Goal: Transaction & Acquisition: Purchase product/service

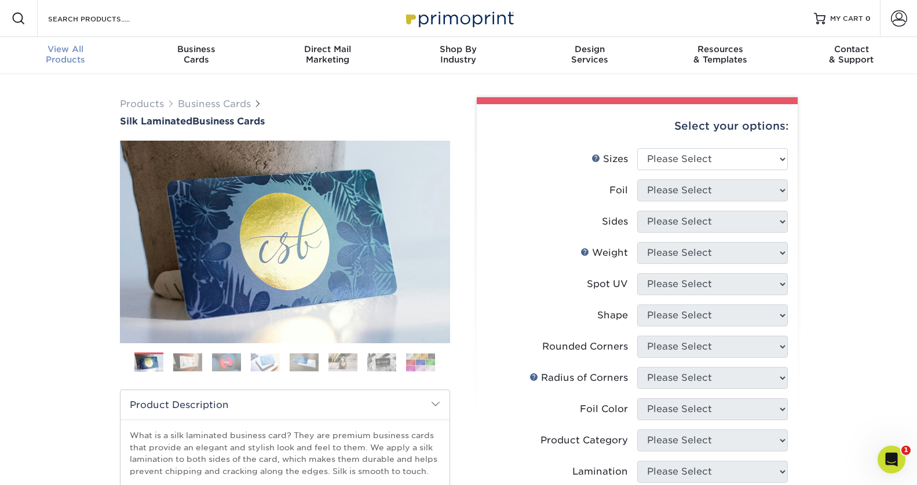
click at [70, 52] on span "View All" at bounding box center [65, 49] width 131 height 10
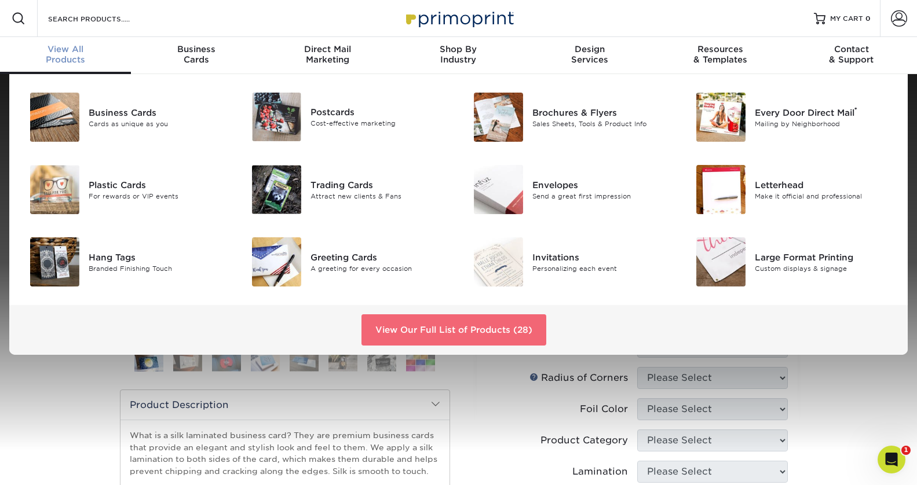
click at [402, 327] on link "View Our Full List of Products (28)" at bounding box center [453, 329] width 185 height 31
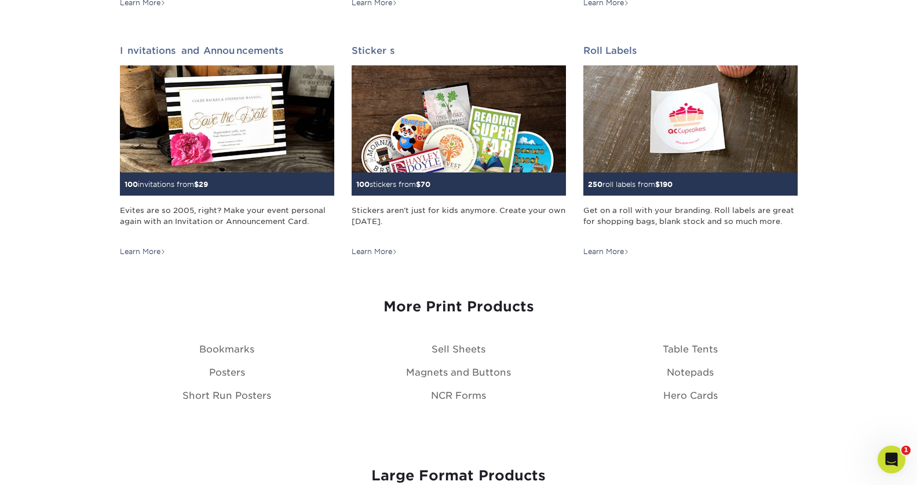
scroll to position [1158, 0]
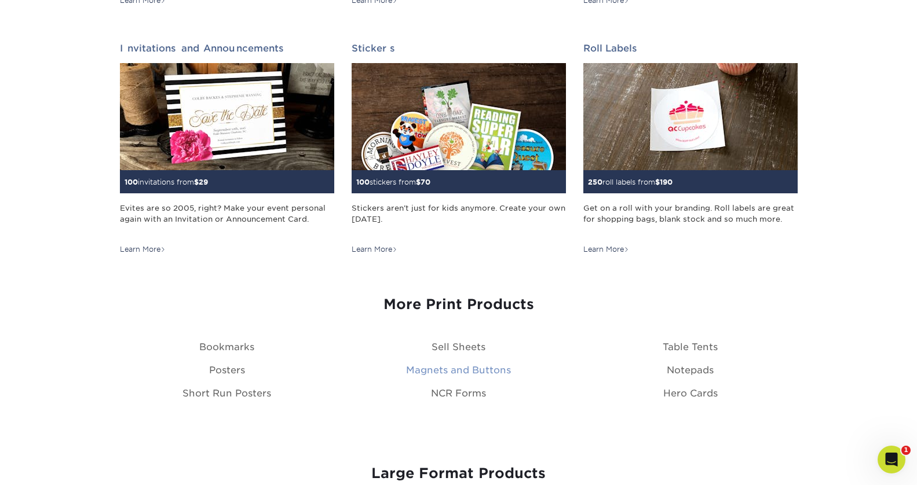
click at [482, 374] on link "Magnets and Buttons" at bounding box center [458, 370] width 105 height 11
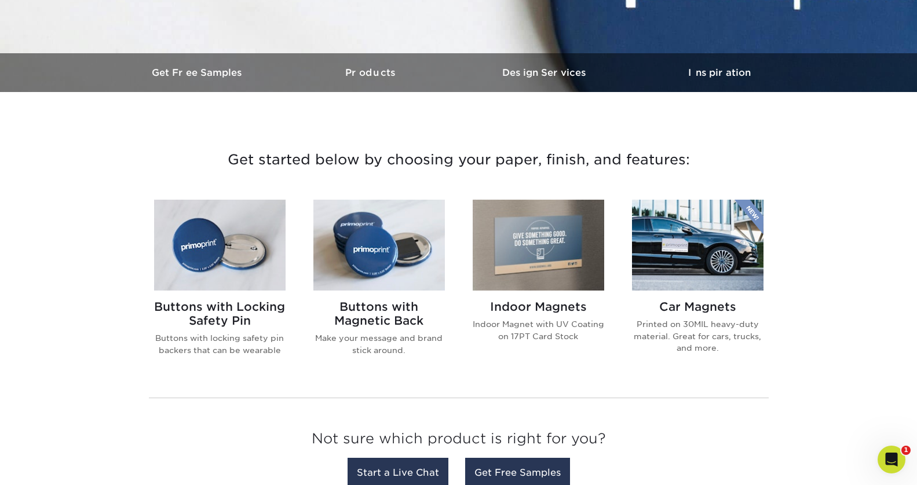
click at [559, 266] on img at bounding box center [538, 245] width 131 height 91
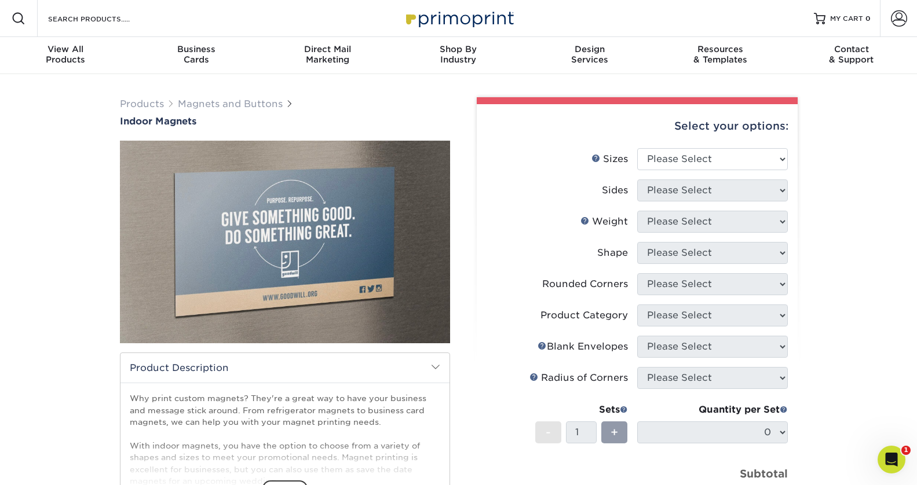
click at [665, 145] on div "Select your options:" at bounding box center [637, 126] width 302 height 44
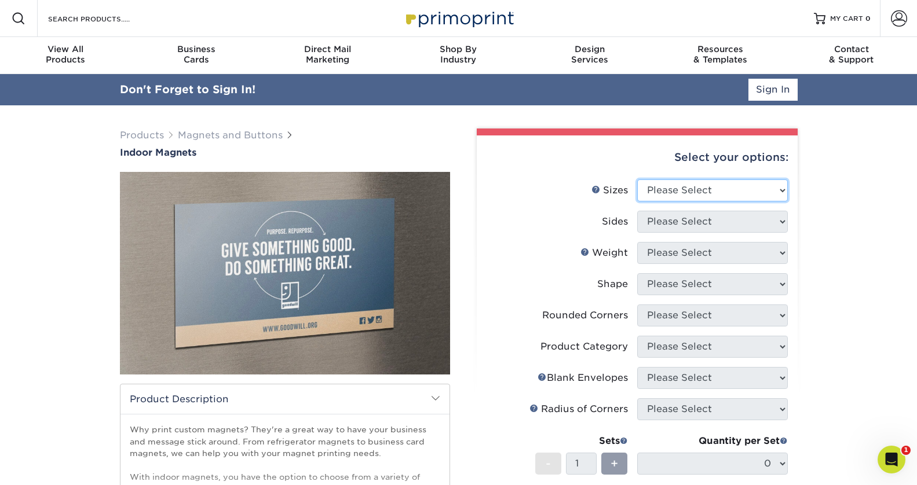
click at [656, 185] on select "Please Select 2" x 3.5" 2.5" x 3.5" 3" x 4" 3.5" x 8.5" 4" x 6" 4" x 7" 4" x 8"…" at bounding box center [712, 191] width 151 height 22
select select "4.00x6.00"
click at [637, 180] on select "Please Select 2" x 3.5" 2.5" x 3.5" 3" x 4" 3.5" x 8.5" 4" x 6" 4" x 7" 4" x 8"…" at bounding box center [712, 191] width 151 height 22
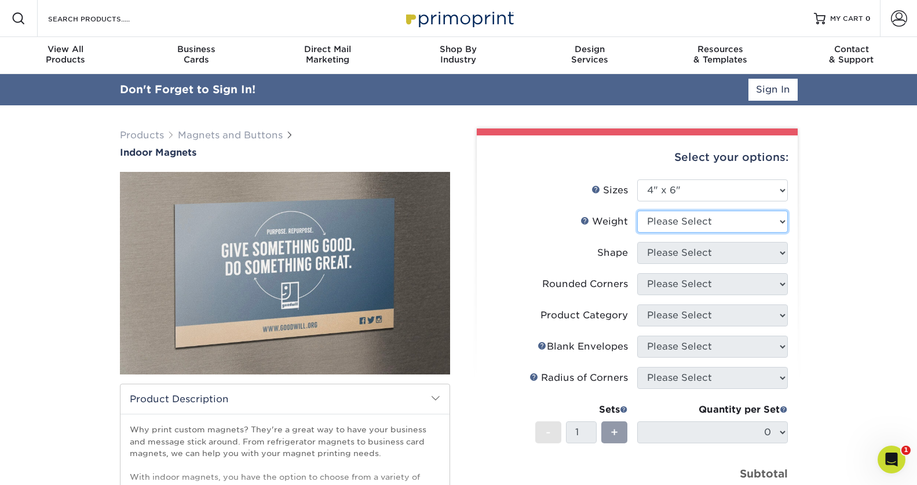
click at [684, 224] on select "Please Select MAGNET" at bounding box center [712, 222] width 151 height 22
select select "MAGNET"
click at [637, 211] on select "Please Select MAGNET" at bounding box center [712, 222] width 151 height 22
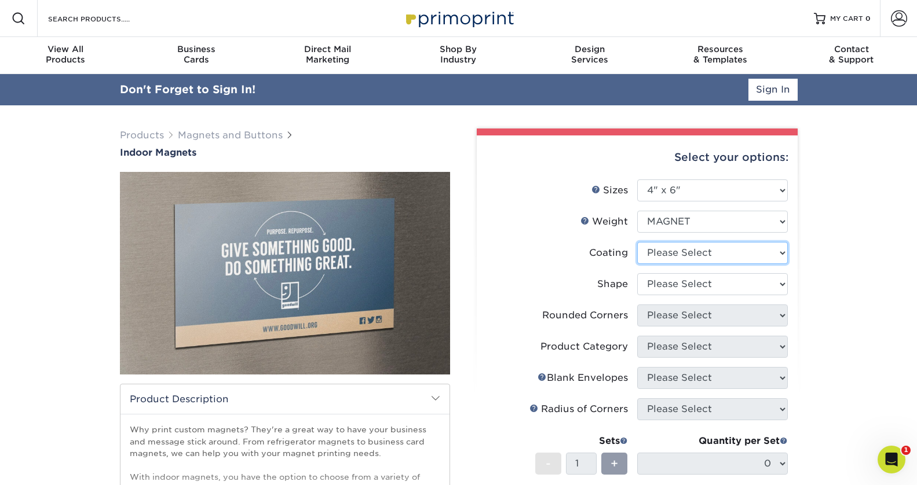
click at [679, 259] on select at bounding box center [712, 253] width 151 height 22
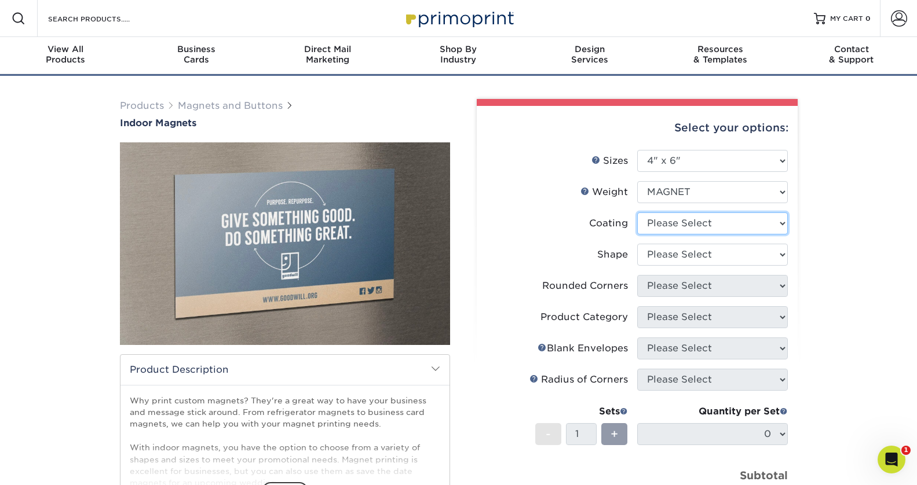
select select "3e7618de-abca-4bda-9f97-8b9129e913d8"
click at [637, 213] on select at bounding box center [712, 224] width 151 height 22
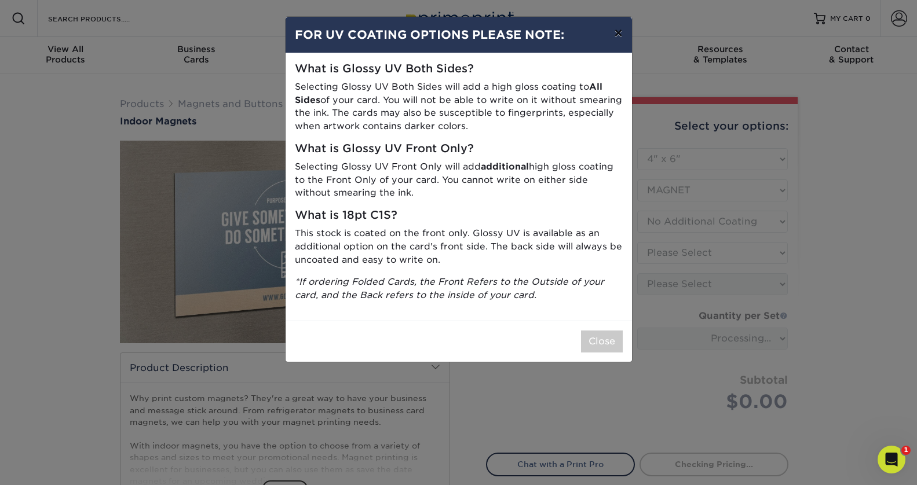
click at [620, 38] on button "×" at bounding box center [618, 33] width 27 height 32
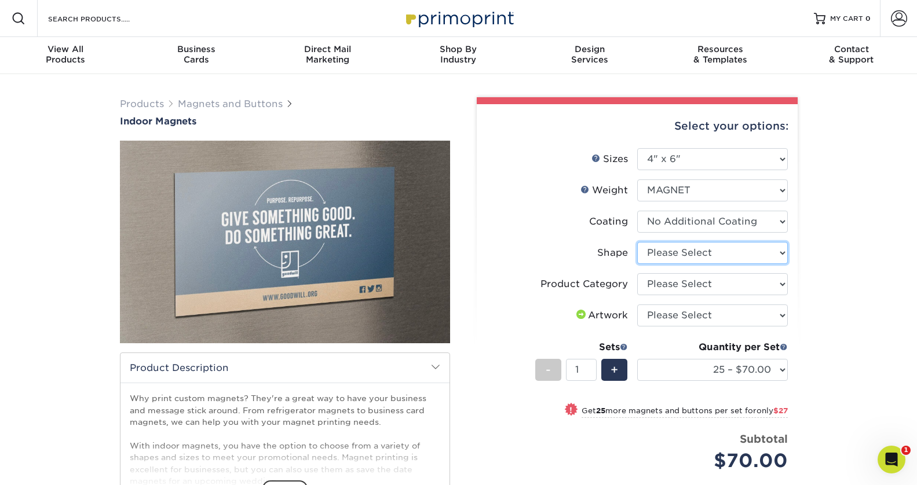
click at [700, 254] on select "Please Select Standard" at bounding box center [712, 253] width 151 height 22
select select "standard"
click at [637, 242] on select "Please Select Standard" at bounding box center [712, 253] width 151 height 22
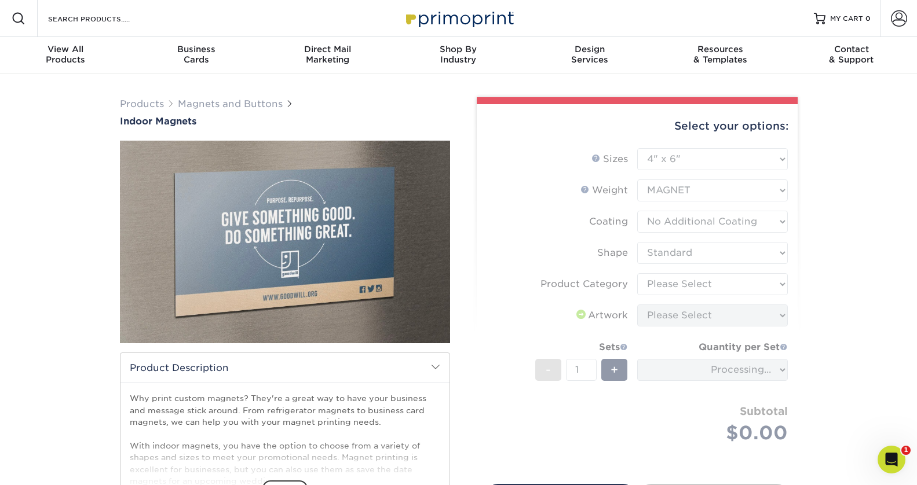
click at [689, 284] on form "Sizes Help Sizes Please Select 2" x 3.5" 2.5" x 3.5" 3" x 4" 3.5" x 8.5" 4" x 6…" at bounding box center [637, 309] width 302 height 323
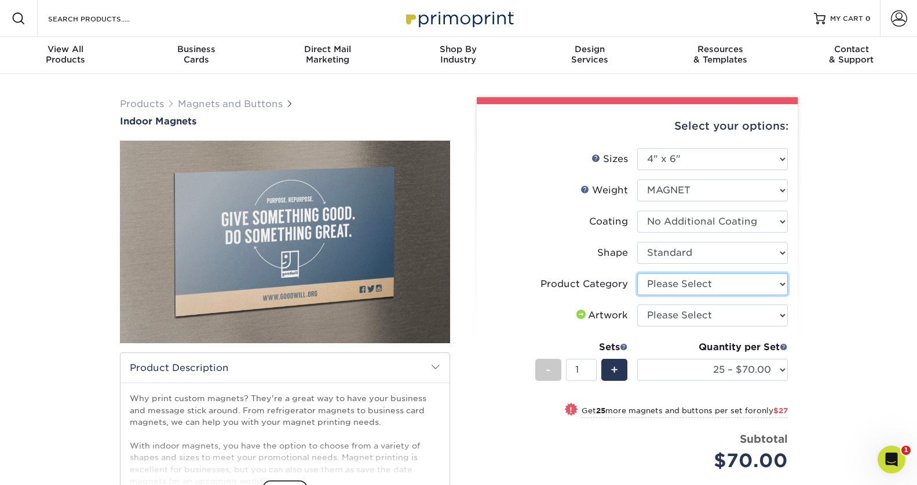
click at [701, 281] on select "Please Select Standard Magnets" at bounding box center [712, 284] width 151 height 22
select select "94f3b56e-8c08-41aa-8555-5876b16679e9"
click at [637, 273] on select "Please Select Standard Magnets" at bounding box center [712, 284] width 151 height 22
click at [707, 315] on select "Please Select I will upload files I need a design - $50" at bounding box center [712, 316] width 151 height 22
select select "upload"
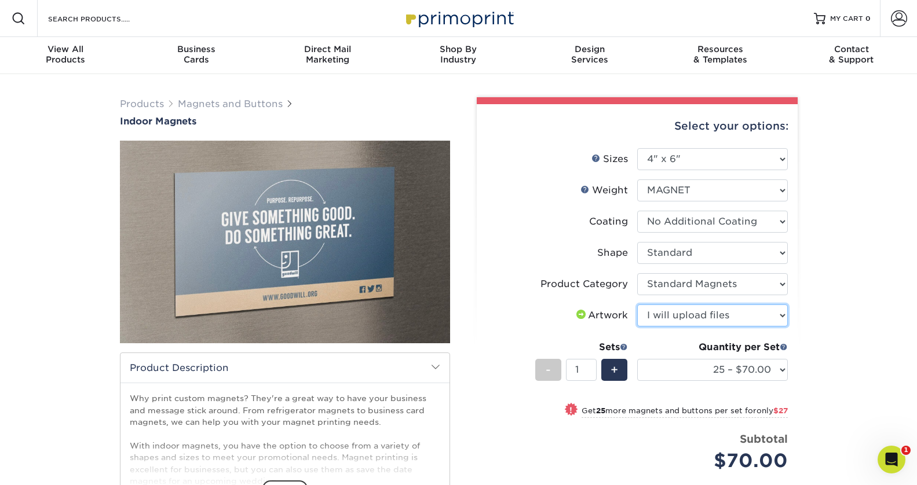
click at [637, 305] on select "Please Select I will upload files I need a design - $50" at bounding box center [712, 316] width 151 height 22
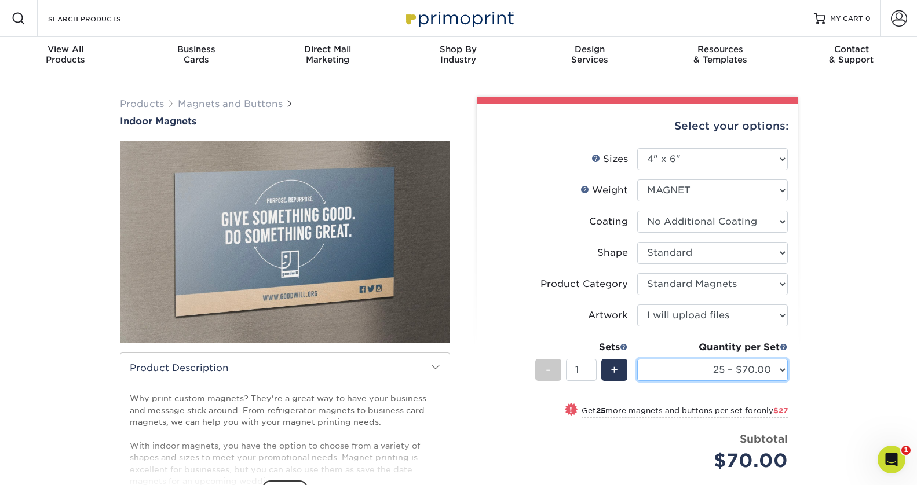
click at [734, 373] on select "25 – $70.00 50 – $97.00 75 – $121.00 100 – $146.00 150 – $195.00 200 – $230.00" at bounding box center [712, 370] width 151 height 22
select select "200 – $230.00"
click at [637, 359] on select "25 – $70.00 50 – $97.00 75 – $121.00 100 – $146.00 150 – $195.00 200 – $230.00" at bounding box center [712, 370] width 151 height 22
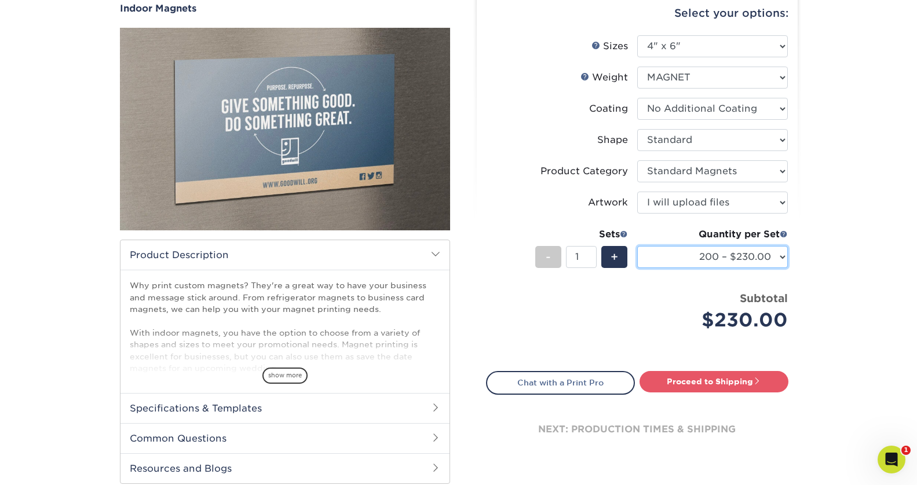
scroll to position [113, 0]
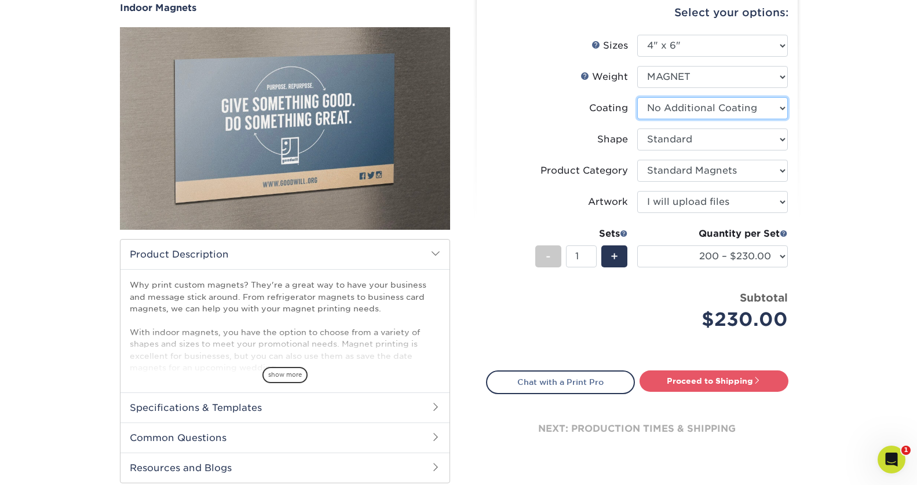
click at [726, 111] on select at bounding box center [712, 108] width 151 height 22
select select "1e8116af-acfc-44b1-83dc-8181aa338834"
click at [637, 97] on select at bounding box center [712, 108] width 151 height 22
select select "-1"
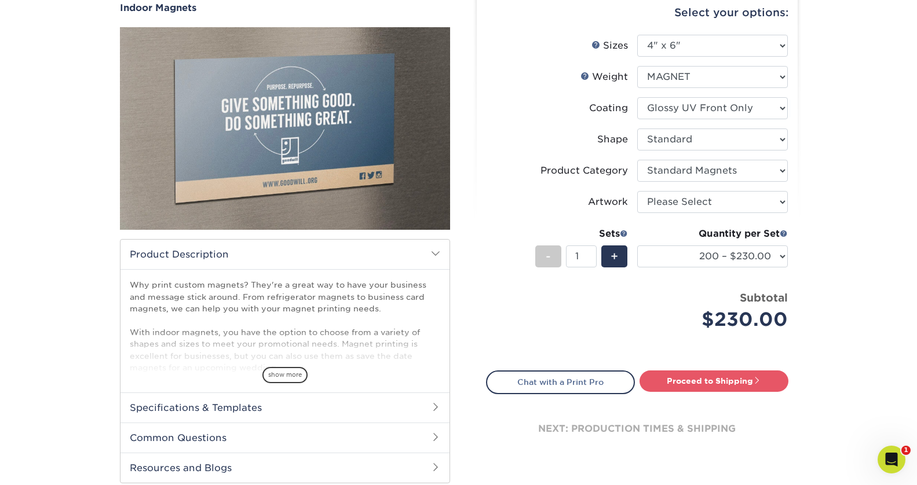
select select "-1"
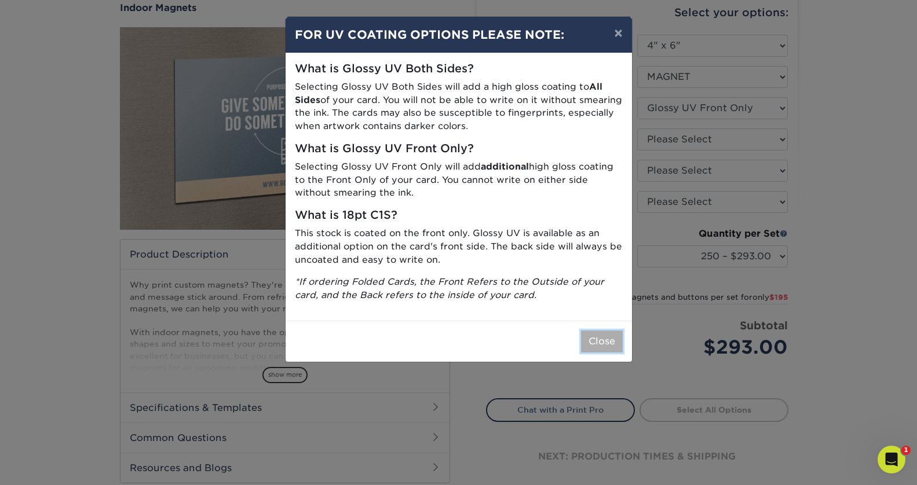
click at [613, 338] on button "Close" at bounding box center [602, 342] width 42 height 22
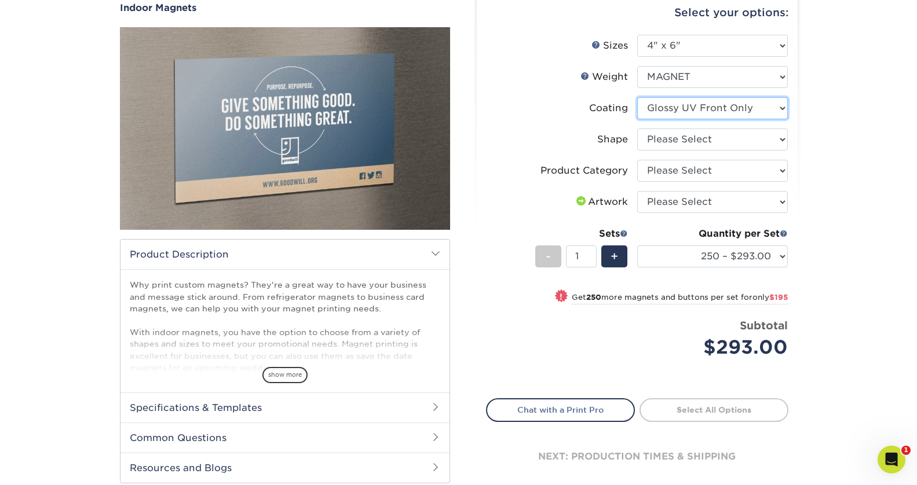
click at [734, 107] on select at bounding box center [712, 108] width 151 height 22
select select "3e7618de-abca-4bda-9f97-8b9129e913d8"
click at [637, 97] on select at bounding box center [712, 108] width 151 height 22
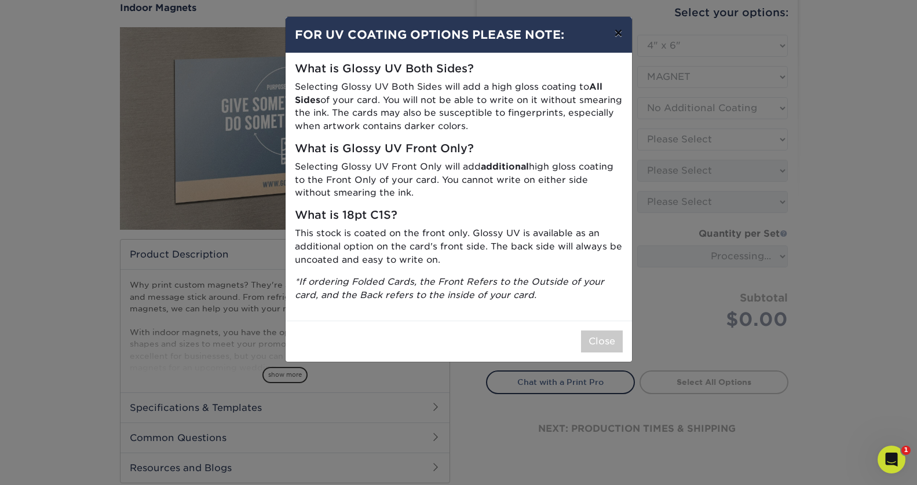
click at [624, 34] on button "×" at bounding box center [618, 33] width 27 height 32
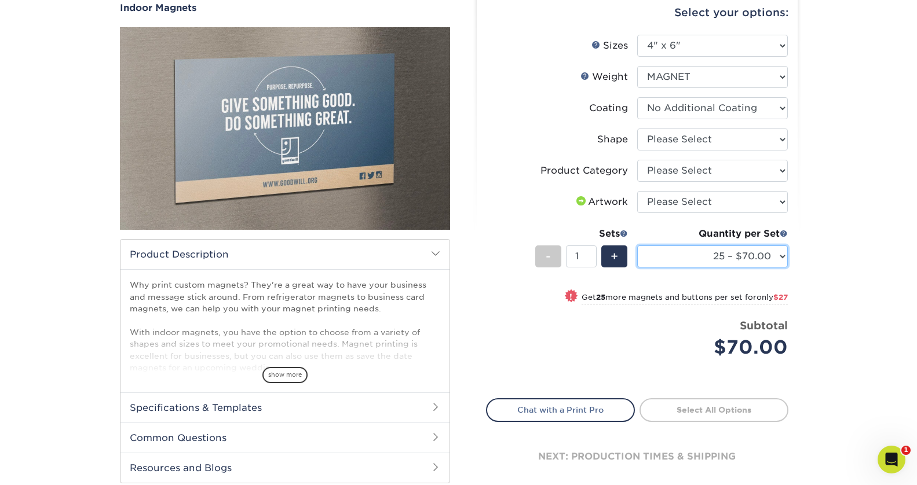
click at [747, 254] on select "25 – $70.00 50 – $97.00 75 – $121.00 100 – $146.00 150 – $195.00 200 – $230.00" at bounding box center [712, 257] width 151 height 22
select select "200 – $230.00"
click at [637, 246] on select "25 – $70.00 50 – $97.00 75 – $121.00 100 – $146.00 150 – $195.00 200 – $230.00" at bounding box center [712, 257] width 151 height 22
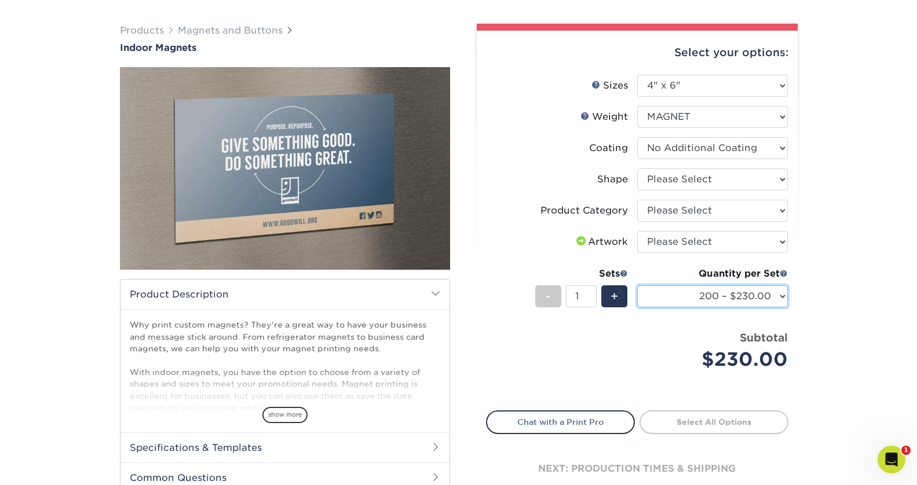
scroll to position [0, 0]
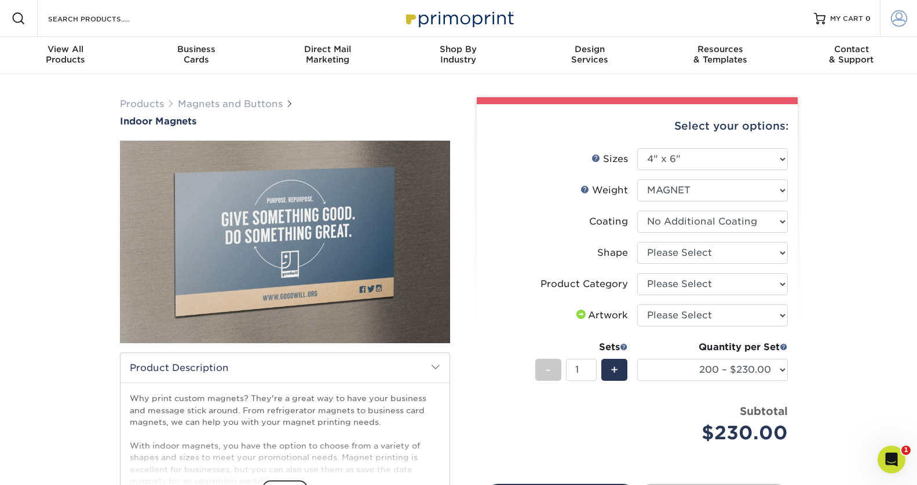
click at [899, 16] on span at bounding box center [899, 18] width 16 height 16
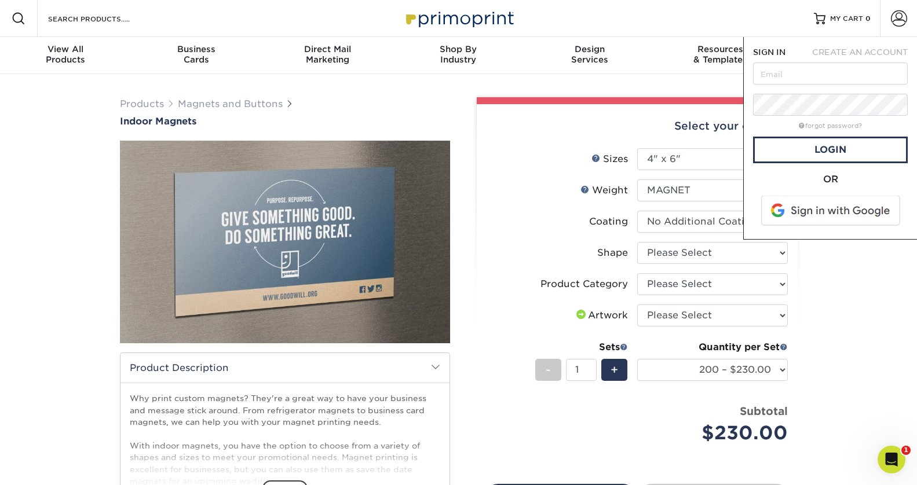
click at [799, 212] on span at bounding box center [831, 211] width 148 height 30
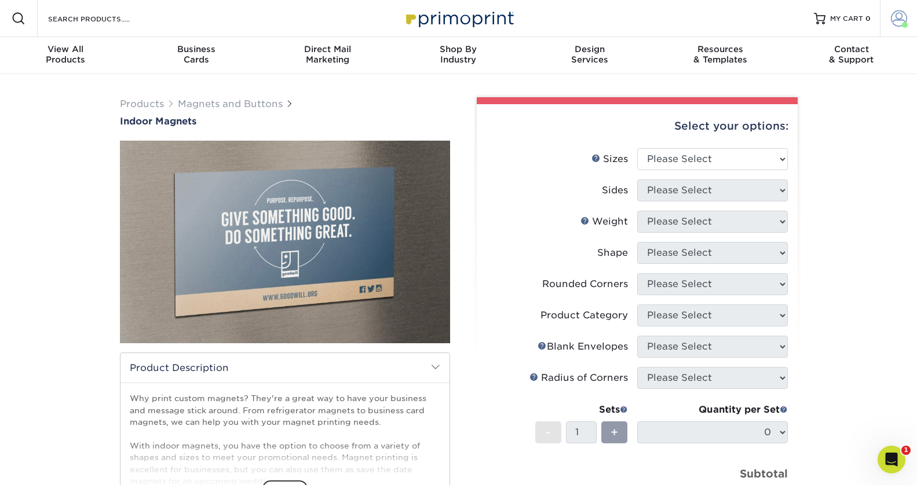
click at [900, 14] on span at bounding box center [899, 18] width 16 height 16
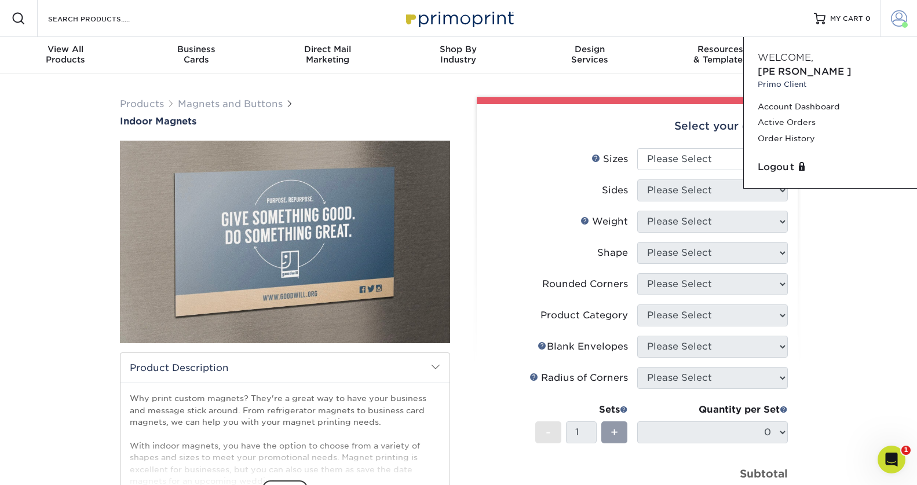
click at [900, 14] on span at bounding box center [899, 18] width 16 height 16
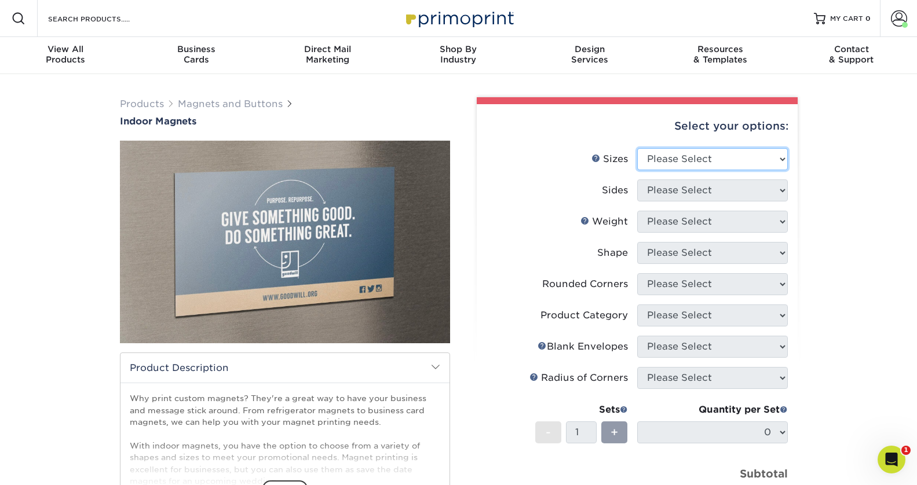
click at [704, 168] on select "Please Select 2" x 3.5" 2.5" x 3.5" 3" x 4" 3.5" x 8.5" 4" x 6" 4" x 7" 4" x 8"…" at bounding box center [712, 159] width 151 height 22
select select "4.00x6.00"
click at [637, 148] on select "Please Select 2" x 3.5" 2.5" x 3.5" 3" x 4" 3.5" x 8.5" 4" x 6" 4" x 7" 4" x 8"…" at bounding box center [712, 159] width 151 height 22
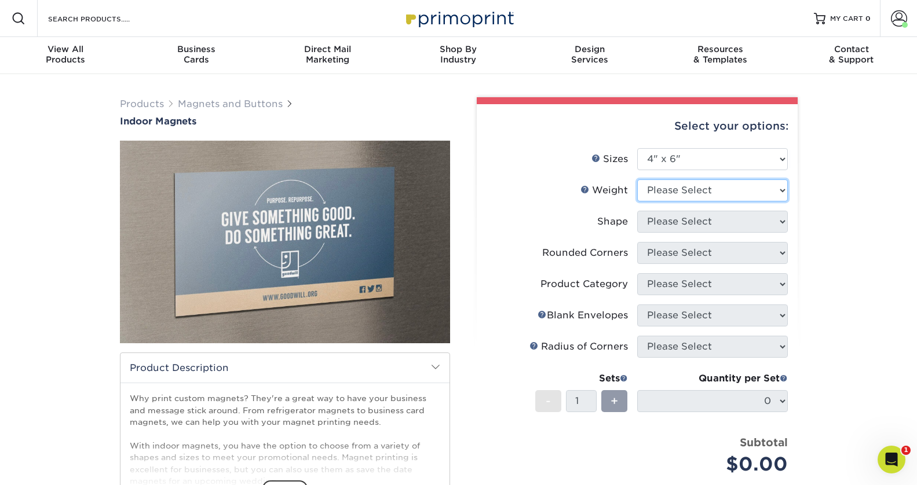
click at [721, 192] on select "Please Select MAGNET" at bounding box center [712, 191] width 151 height 22
select select "MAGNET"
click at [637, 180] on select "Please Select MAGNET" at bounding box center [712, 191] width 151 height 22
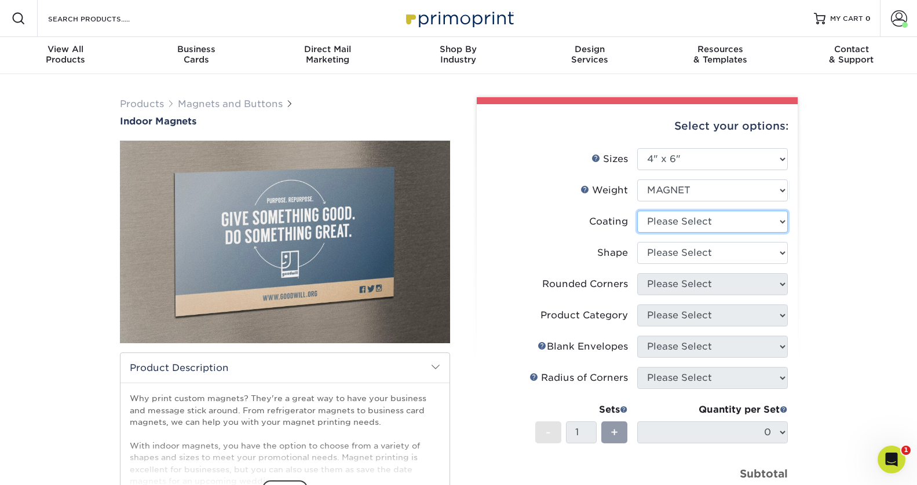
click at [703, 225] on select at bounding box center [712, 222] width 151 height 22
select select "3e7618de-abca-4bda-9f97-8b9129e913d8"
click at [637, 211] on select at bounding box center [712, 222] width 151 height 22
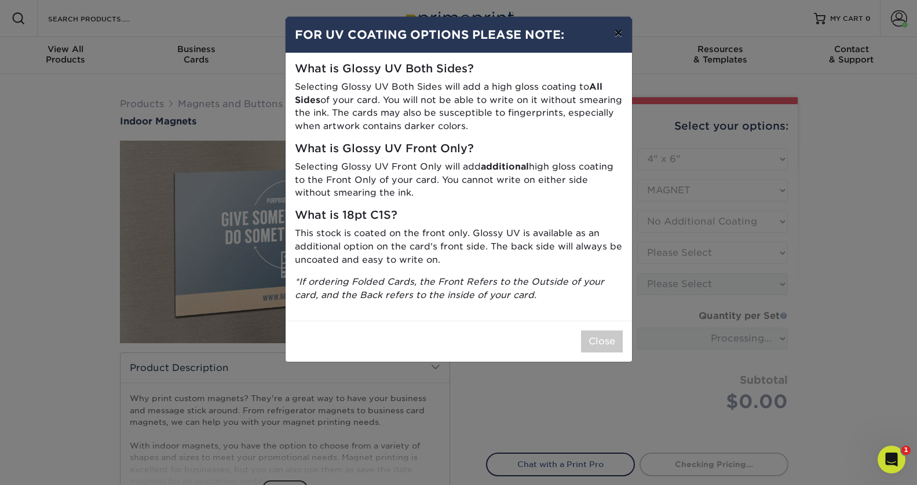
click at [617, 34] on button "×" at bounding box center [618, 33] width 27 height 32
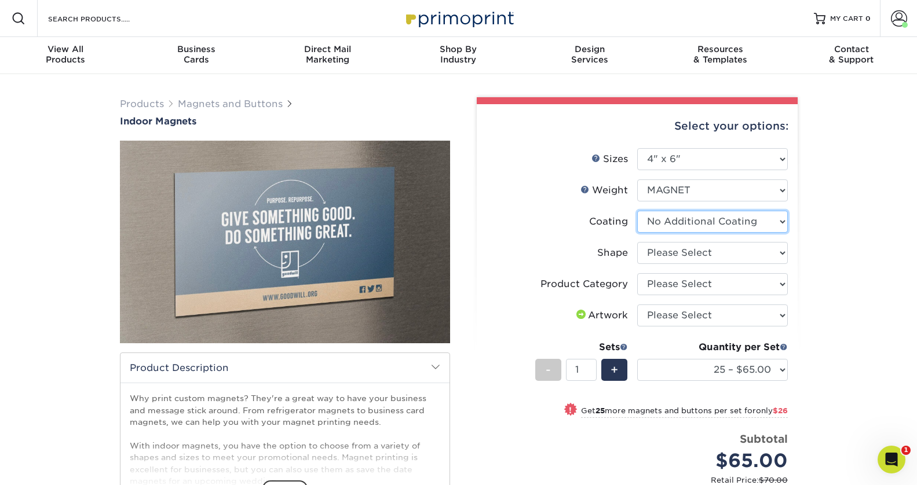
click at [730, 226] on select at bounding box center [712, 222] width 151 height 22
click at [720, 254] on select "Please Select Standard" at bounding box center [712, 253] width 151 height 22
select select "standard"
click at [637, 242] on select "Please Select Standard" at bounding box center [712, 253] width 151 height 22
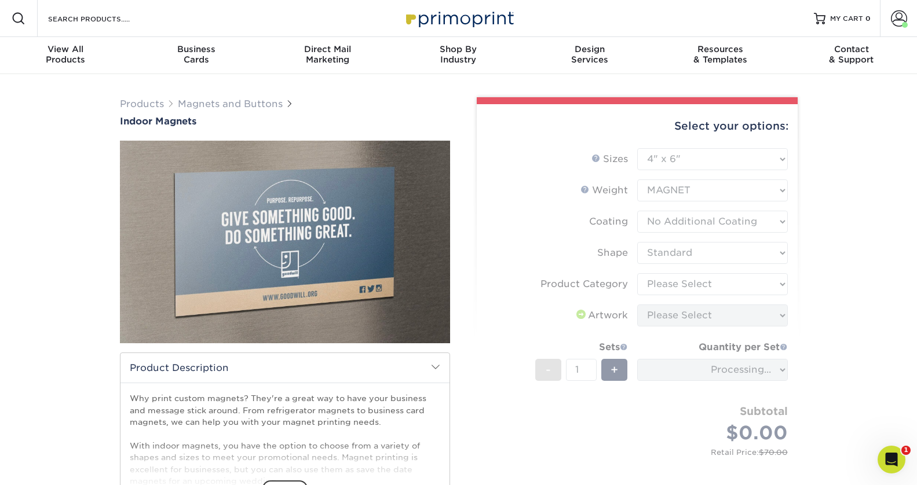
click at [702, 285] on form "Sizes Help Sizes Please Select 2" x 3.5" 2.5" x 3.5" 3" x 4" 3.5" x 8.5" 4" x 6…" at bounding box center [637, 315] width 302 height 334
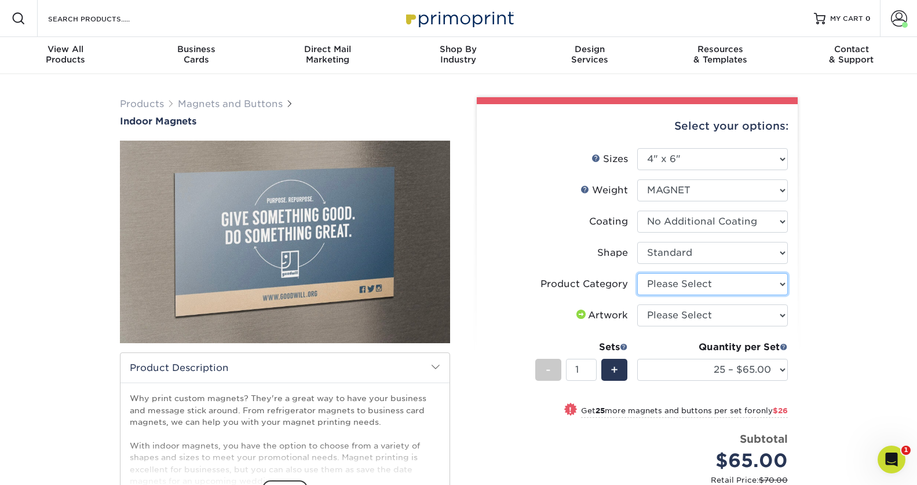
click at [716, 285] on select "Please Select Standard Magnets" at bounding box center [712, 284] width 151 height 22
select select "94f3b56e-8c08-41aa-8555-5876b16679e9"
click at [637, 273] on select "Please Select Standard Magnets" at bounding box center [712, 284] width 151 height 22
click at [710, 314] on select "Please Select I will upload files I need a design - $50" at bounding box center [712, 316] width 151 height 22
select select "upload"
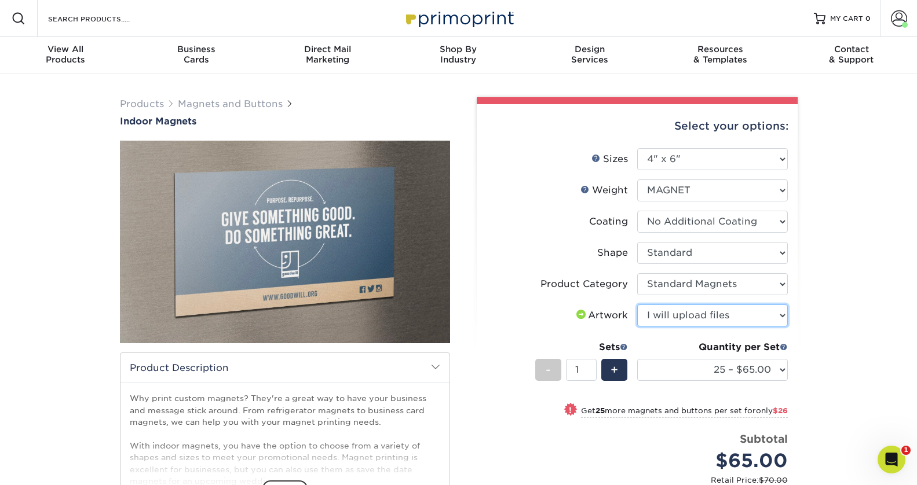
click at [637, 305] on select "Please Select I will upload files I need a design - $50" at bounding box center [712, 316] width 151 height 22
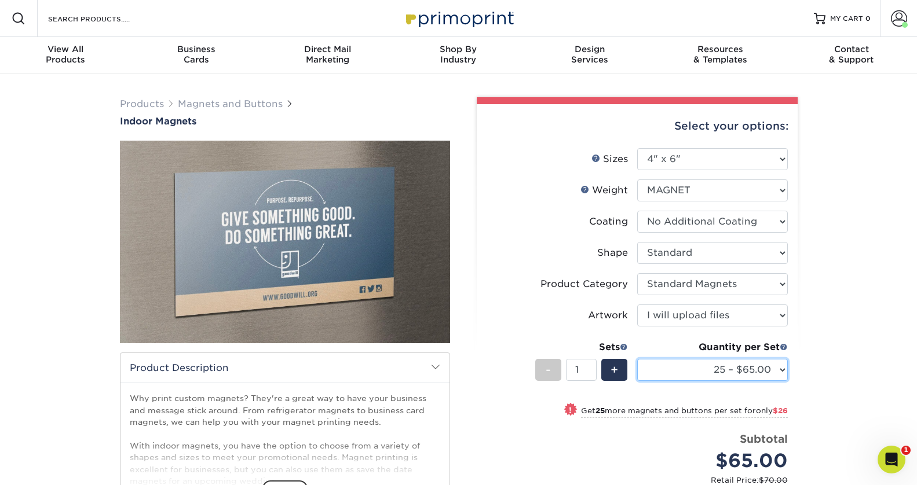
click at [729, 371] on select "25 – $65.00 50 – $91.00 75 – $113.00 100 – $136.00 150 – $182.00 200 – $215.00" at bounding box center [712, 370] width 151 height 22
select select "200 – $215.00"
click at [637, 359] on select "25 – $65.00 50 – $91.00 75 – $113.00 100 – $136.00 150 – $182.00 200 – $215.00" at bounding box center [712, 370] width 151 height 22
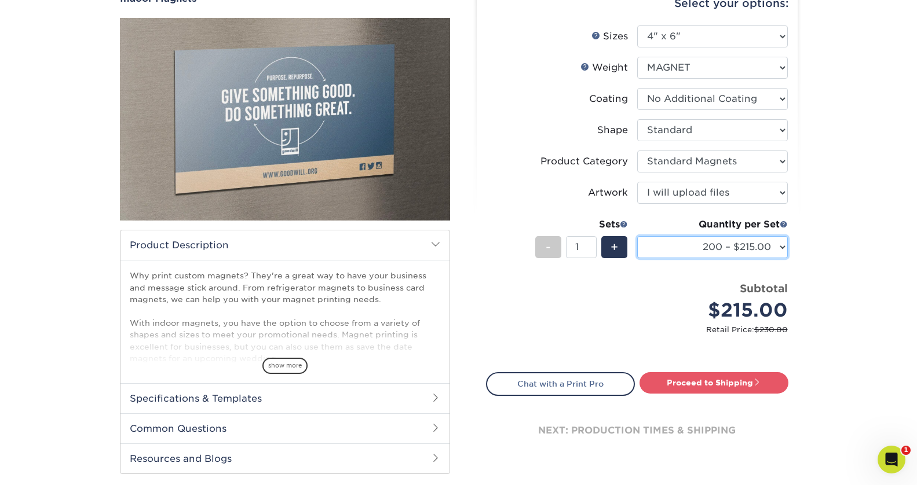
scroll to position [137, 0]
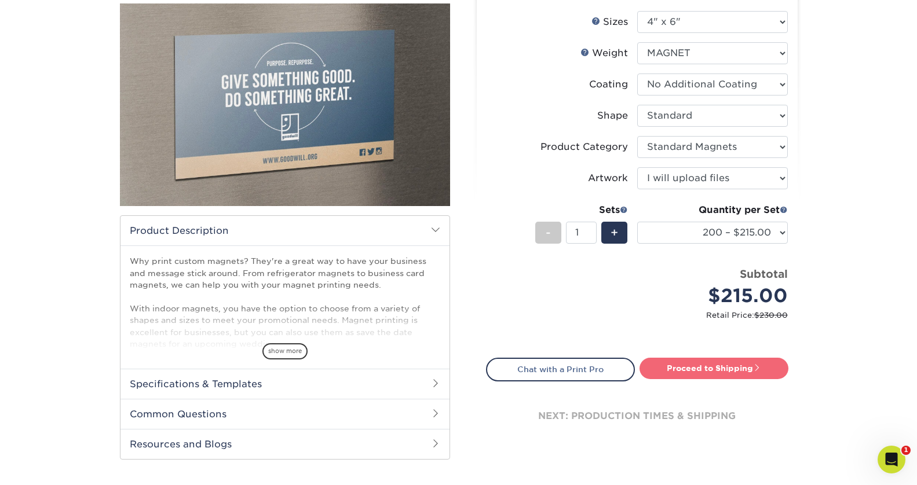
click at [746, 374] on link "Proceed to Shipping" at bounding box center [713, 368] width 149 height 21
type input "Set 1"
select select "49cd5a9c-5782-405a-aa85-1fa7d17093b9"
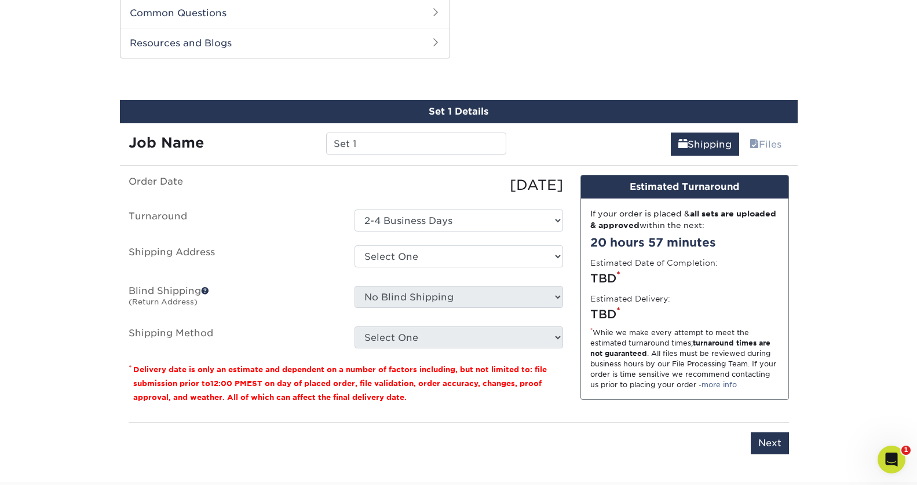
scroll to position [540, 0]
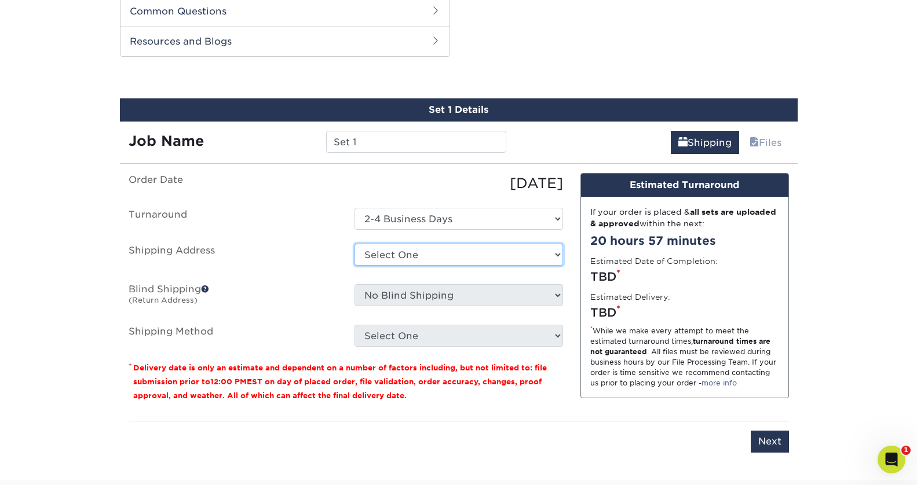
click at [419, 258] on select "Select One [PERSON_NAME] BioDesign Wellness Center BlueWater Eagles Magnets Eag…" at bounding box center [458, 255] width 208 height 22
select select "newaddress"
click at [354, 244] on select "Select One [PERSON_NAME] BioDesign Wellness Center BlueWater Eagles Magnets Eag…" at bounding box center [458, 255] width 208 height 22
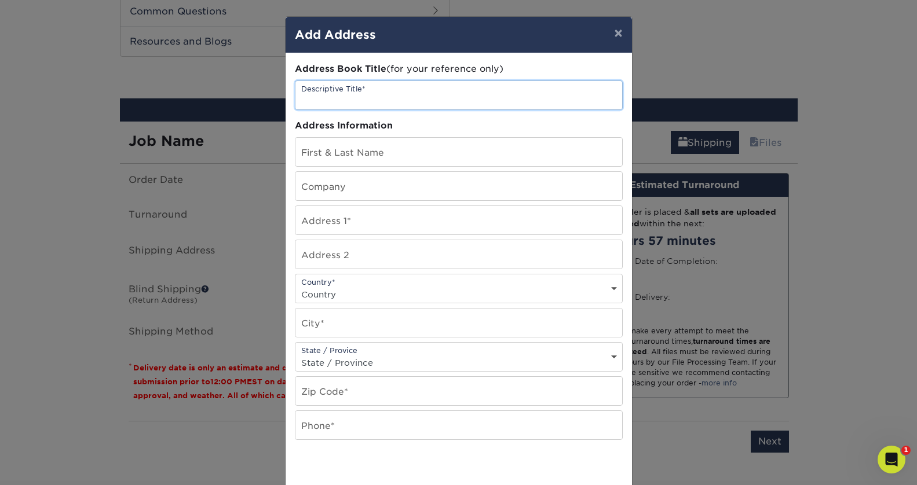
click at [369, 102] on input "text" at bounding box center [458, 95] width 327 height 28
type input "MDR Tax Filing"
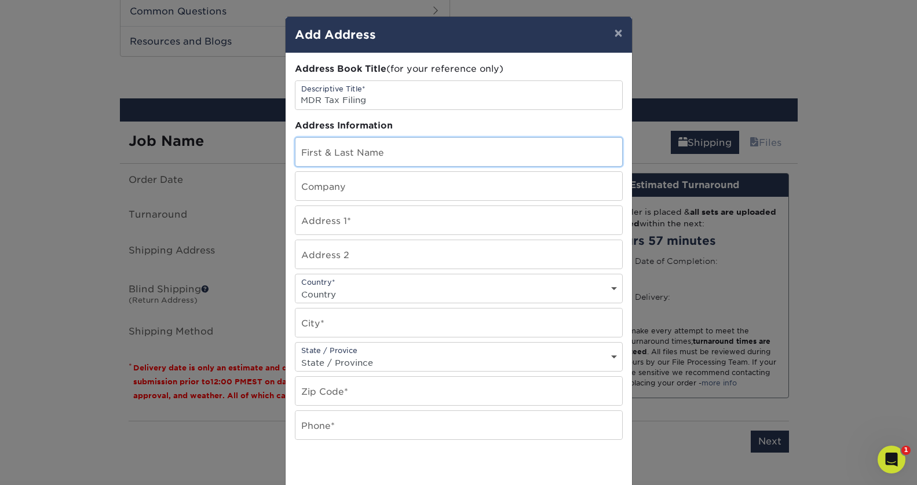
click at [383, 145] on input "text" at bounding box center [458, 152] width 327 height 28
type input "[PERSON_NAME]"
type input "[STREET_ADDRESS]"
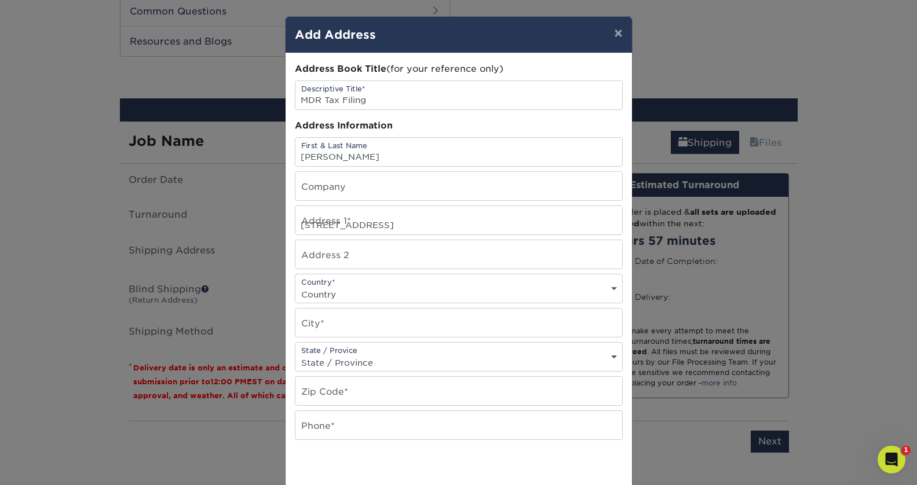
select select "US"
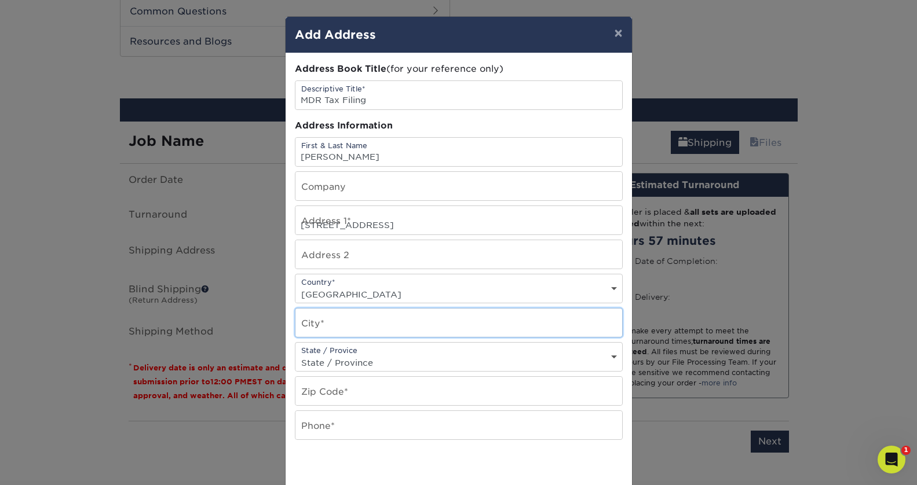
type input "Riverview"
select select "FL"
type input "33578"
type input "8135229745"
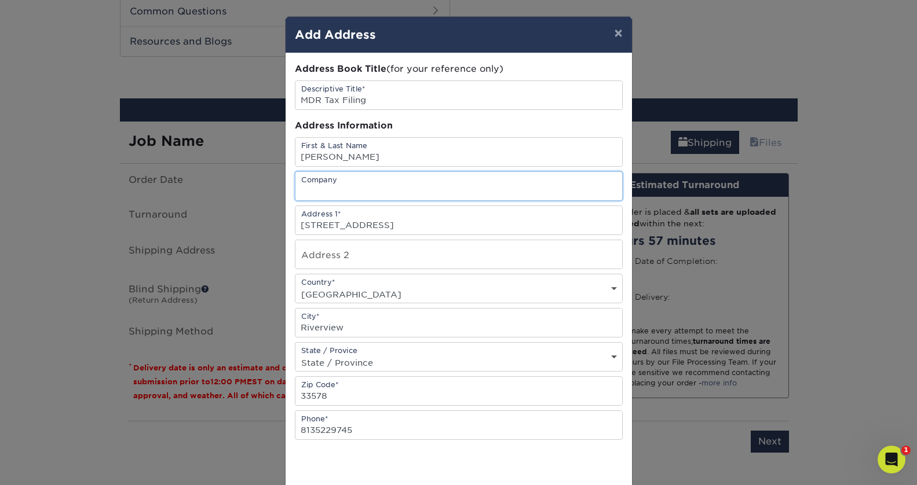
click at [393, 187] on input "text" at bounding box center [458, 186] width 327 height 28
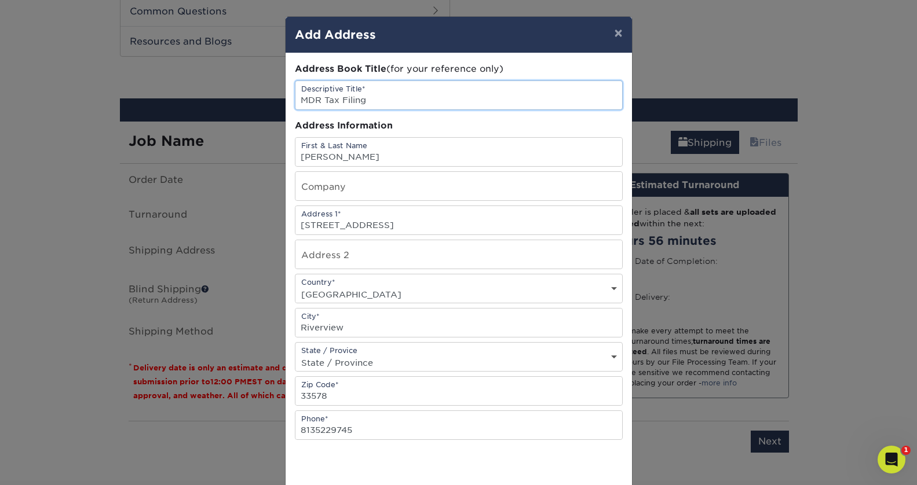
drag, startPoint x: 378, startPoint y: 101, endPoint x: 298, endPoint y: 101, distance: 79.9
click at [298, 101] on input "MDR Tax Filing" at bounding box center [458, 95] width 327 height 28
type input "Calendar Magnets"
click at [430, 125] on div "Address Information" at bounding box center [459, 125] width 328 height 13
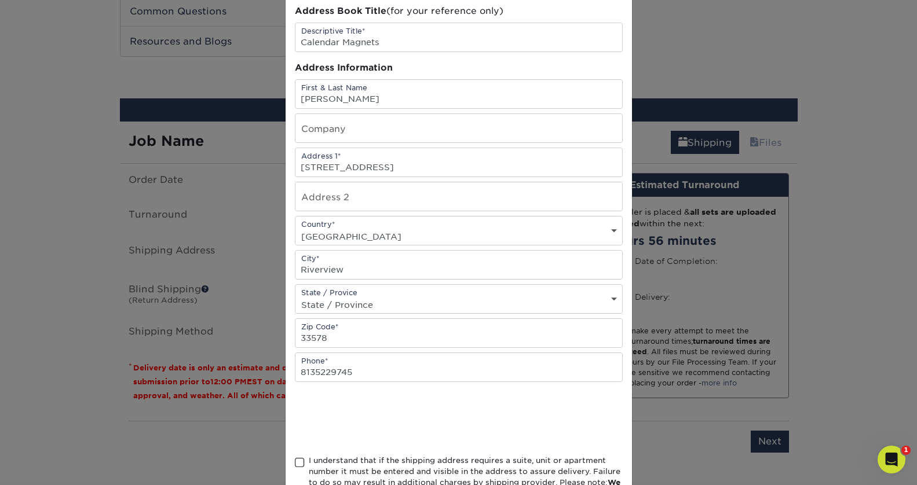
scroll to position [61, 0]
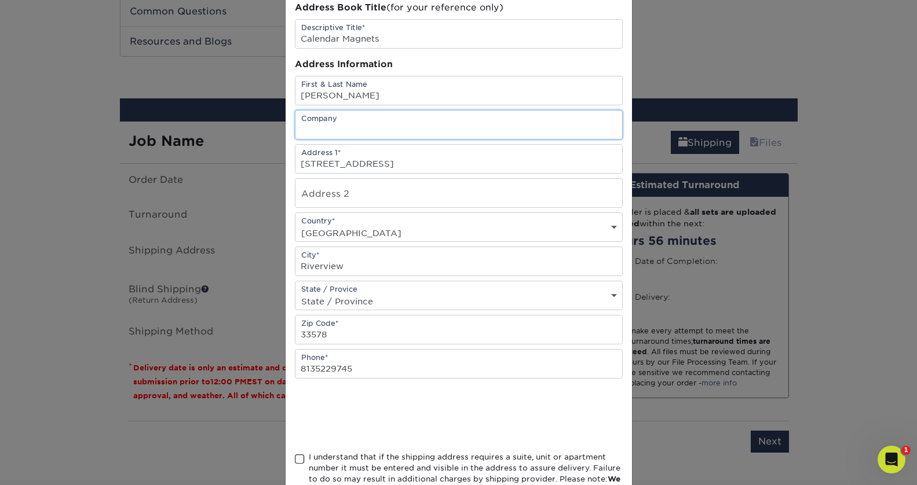
click at [342, 129] on input "text" at bounding box center [458, 125] width 327 height 28
paste input "MDR Tax Filing"
type input "MDR Tax Filing"
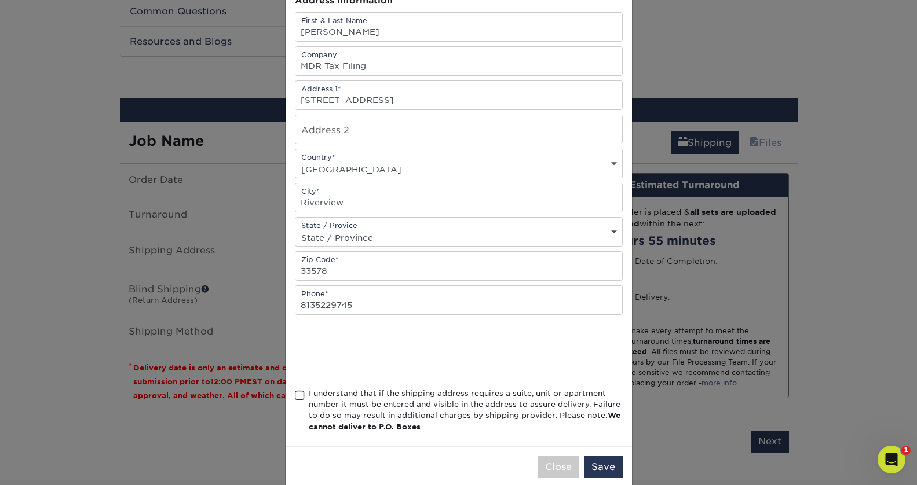
scroll to position [144, 0]
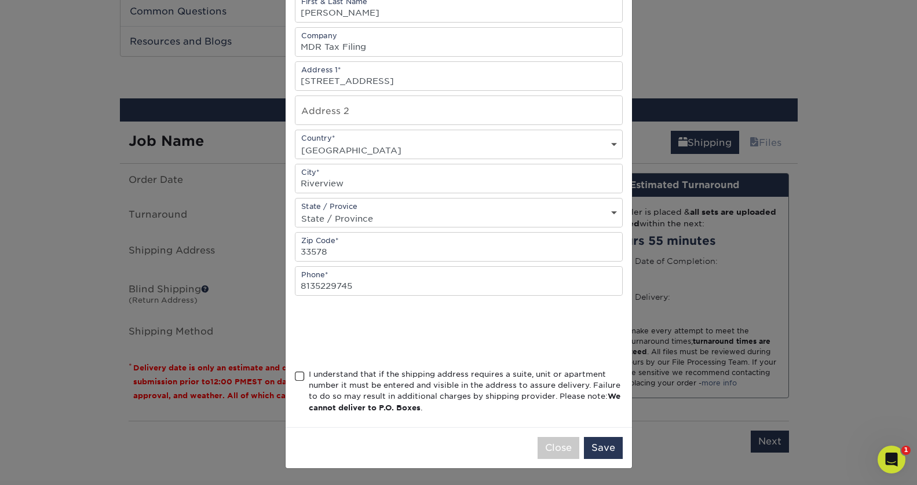
click at [300, 379] on span at bounding box center [300, 376] width 10 height 11
click at [0, 0] on input "I understand that if the shipping address requires a suite, unit or apartment n…" at bounding box center [0, 0] width 0 height 0
click at [601, 451] on button "Save" at bounding box center [603, 448] width 39 height 22
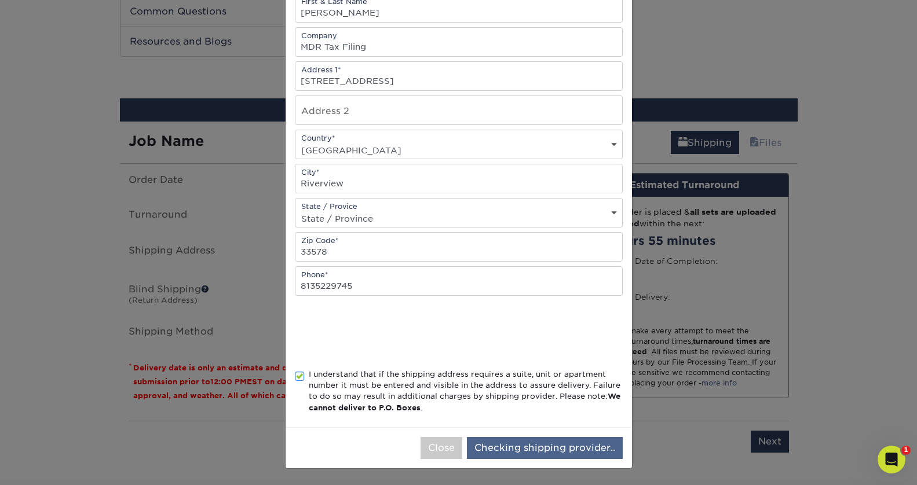
scroll to position [0, 0]
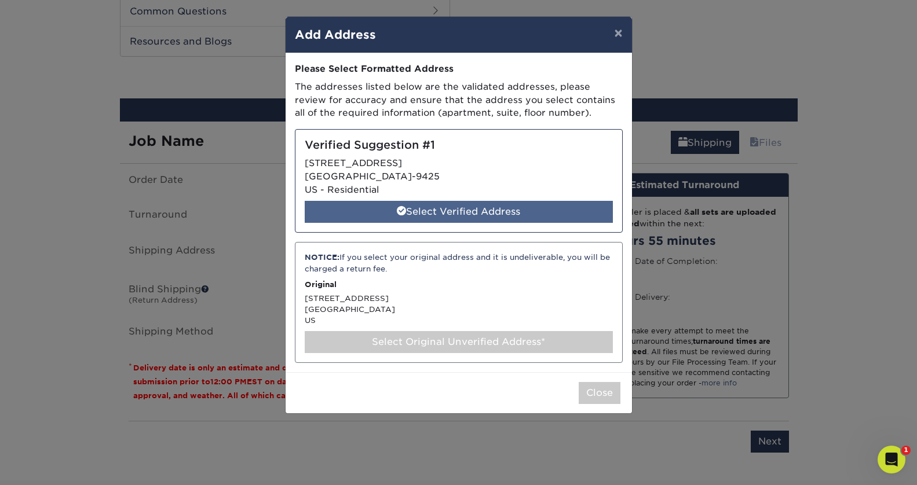
click at [523, 215] on div "Select Verified Address" at bounding box center [459, 212] width 308 height 22
select select "286595"
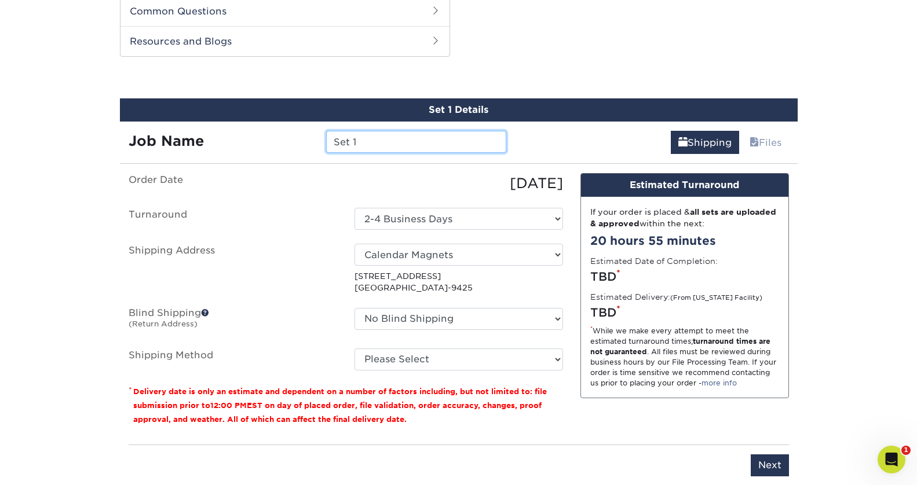
click at [376, 151] on input "Set 1" at bounding box center [416, 142] width 180 height 22
drag, startPoint x: 367, startPoint y: 141, endPoint x: 305, endPoint y: 141, distance: 62.0
click at [305, 141] on div "Job Name Set 1" at bounding box center [318, 142] width 396 height 22
type input "200 Calendar Magnets"
click at [525, 129] on div "Shipping Files" at bounding box center [656, 138] width 283 height 32
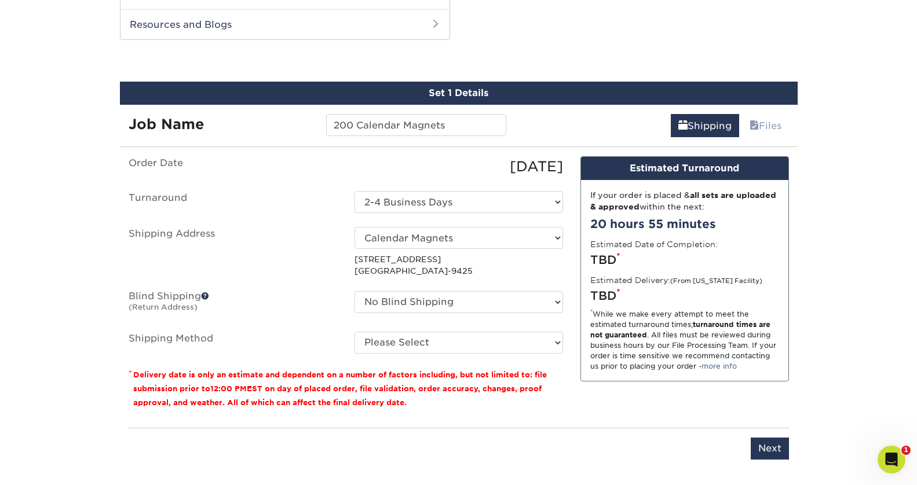
scroll to position [564, 0]
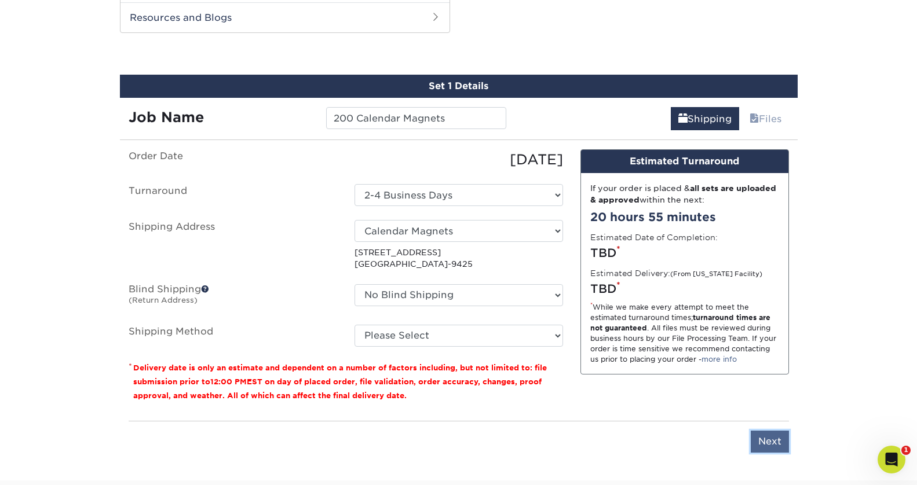
click at [768, 437] on input "Next" at bounding box center [769, 442] width 38 height 22
type input "Next"
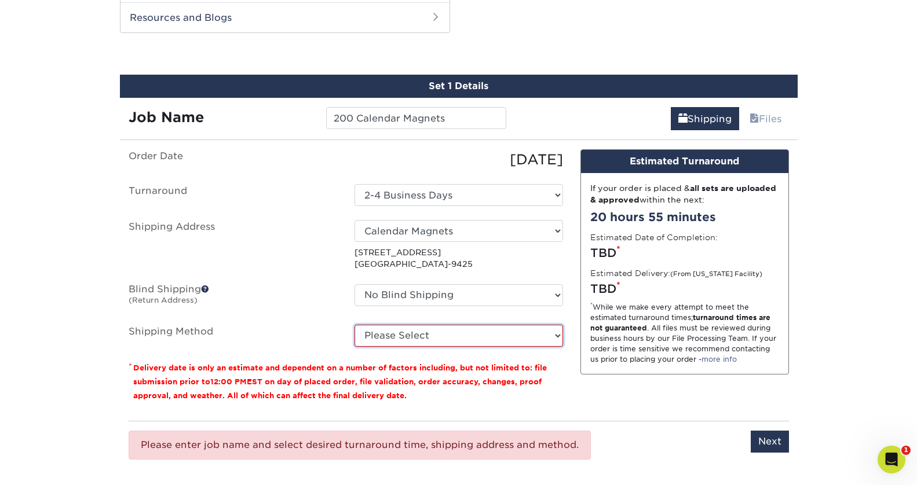
click at [538, 339] on select "Please Select Ground Shipping (+$24.62) 3 Day Shipping Service (+$39.12) 2 Day …" at bounding box center [458, 336] width 208 height 22
select select "03"
click at [354, 325] on select "Please Select Ground Shipping (+$24.62) 3 Day Shipping Service (+$39.12) 2 Day …" at bounding box center [458, 336] width 208 height 22
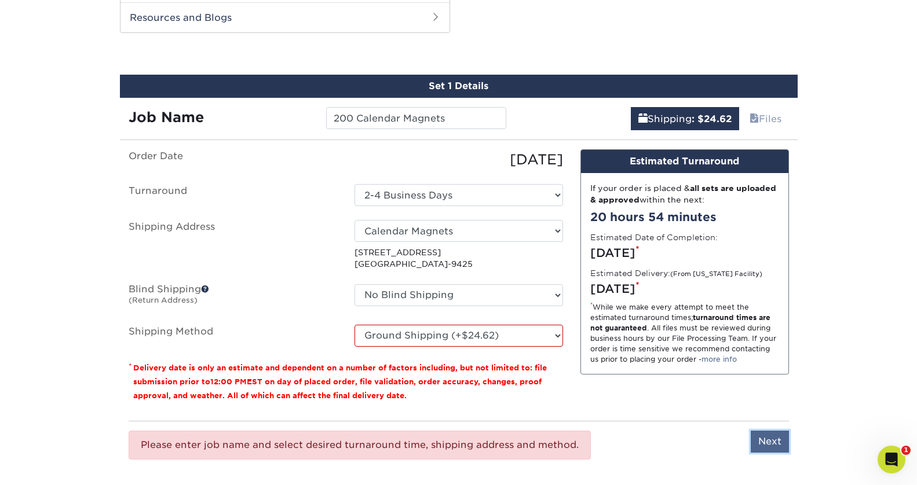
click at [761, 439] on input "Next" at bounding box center [769, 442] width 38 height 22
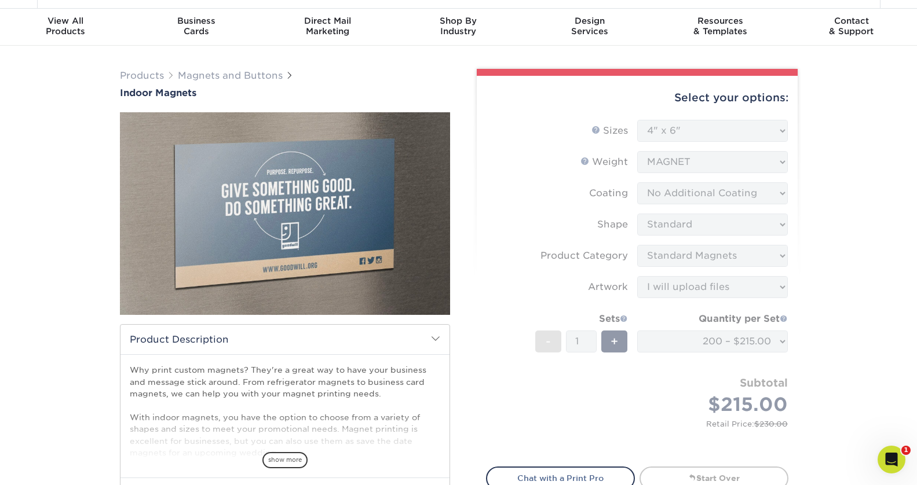
scroll to position [0, 0]
